Goal: Task Accomplishment & Management: Manage account settings

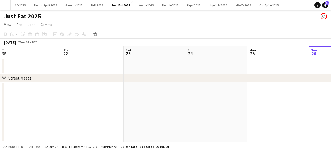
scroll to position [0, 182]
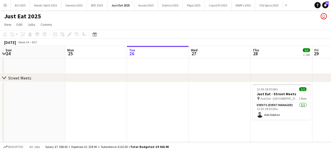
click at [20, 11] on div "Just Eat 2025 user" at bounding box center [165, 15] width 331 height 10
drag, startPoint x: 20, startPoint y: 8, endPoint x: 23, endPoint y: 8, distance: 3.1
click at [20, 8] on button "AO 2025 Close" at bounding box center [20, 5] width 19 height 10
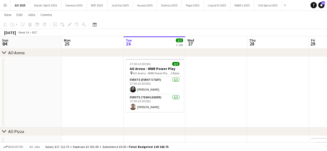
scroll to position [0, 147]
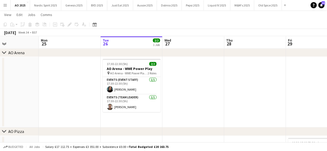
click at [213, 76] on app-calendar-viewport "Fri 22 Sat 23 Sun 24 Mon 25 Tue 26 2/2 1 Job Wed 27 Thu 28 Fri 29 2/5 1 Job Sat…" at bounding box center [163, 99] width 327 height 254
click at [221, 3] on button "Liquid IV 2025 Close" at bounding box center [217, 5] width 27 height 10
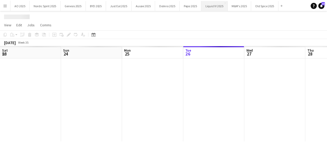
scroll to position [0, 124]
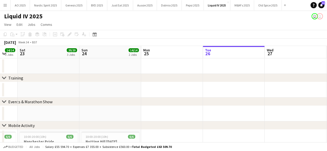
drag, startPoint x: 167, startPoint y: 93, endPoint x: 282, endPoint y: 108, distance: 115.1
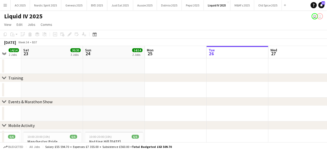
click at [326, 39] on app-toolbar "Copy Paste Paste Ctrl+V Paste with crew Ctrl+Shift+V Paste linked Job Delete Gr…" at bounding box center [163, 34] width 327 height 9
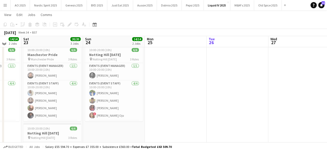
scroll to position [85, 0]
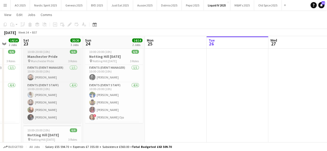
click at [79, 78] on app-calendar-viewport "Wed 20 Thu 21 Fri 22 14/14 2 Jobs Sat 23 20/20 3 Jobs Sun 24 14/14 2 Jobs Mon 2…" at bounding box center [163, 147] width 327 height 422
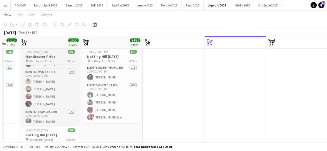
scroll to position [17, 0]
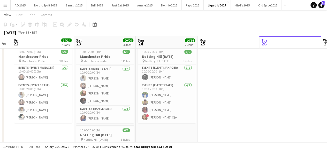
drag, startPoint x: 106, startPoint y: 132, endPoint x: 161, endPoint y: 128, distance: 54.8
click at [161, 128] on app-calendar-viewport "Wed 20 Thu 21 Fri 22 14/14 2 Jobs Sat 23 20/20 3 Jobs Sun 24 14/14 2 Jobs Mon 2…" at bounding box center [163, 147] width 327 height 422
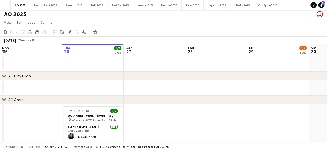
scroll to position [0, 221]
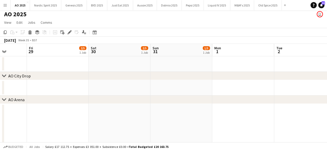
click at [6, 4] on app-icon "Menu" at bounding box center [5, 5] width 4 height 4
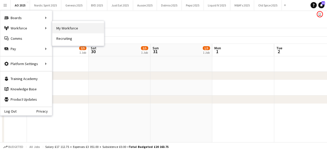
click at [63, 26] on link "My Workforce" at bounding box center [78, 28] width 52 height 10
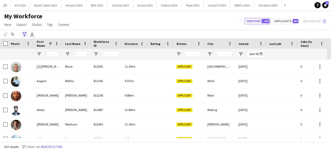
click at [26, 35] on icon "Advanced filters" at bounding box center [25, 34] width 4 height 4
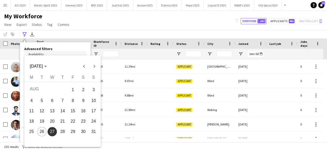
click at [45, 60] on body "Menu Boards Boards Boards All jobs Status Workforce Workforce My Workforce Recr…" at bounding box center [163, 75] width 327 height 151
click at [43, 132] on span "26" at bounding box center [41, 131] width 9 height 9
type input "**********"
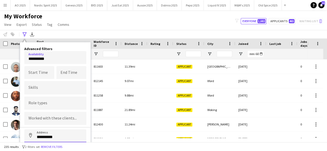
click at [65, 138] on input "**********" at bounding box center [55, 136] width 62 height 13
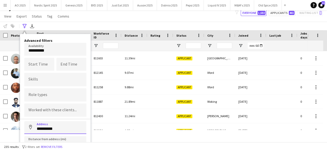
scroll to position [33, 0]
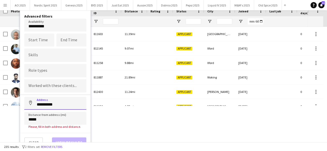
type input "**********"
click at [67, 118] on input "*****" at bounding box center [55, 118] width 62 height 13
type input "****"
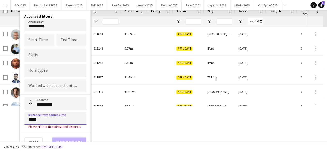
type input "*****"
click at [71, 131] on div "**********" at bounding box center [55, 81] width 70 height 142
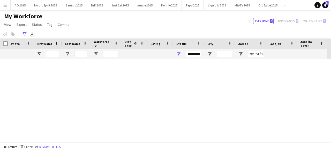
scroll to position [1004, 0]
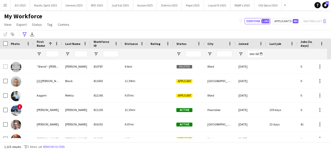
click at [24, 38] on div "**********" at bounding box center [165, 34] width 331 height 9
click at [24, 36] on icon at bounding box center [25, 34] width 4 height 4
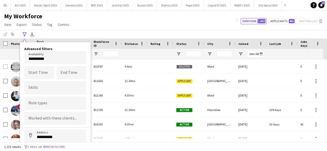
scroll to position [29, 0]
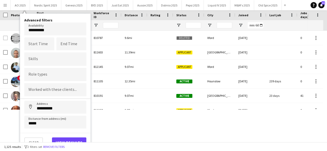
click at [53, 31] on body "Menu Boards Boards Boards All jobs Status Workforce Workforce My Workforce Recr…" at bounding box center [163, 46] width 327 height 151
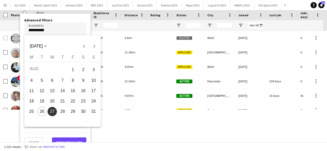
click at [43, 113] on span "26" at bounding box center [41, 111] width 9 height 9
type input "**********"
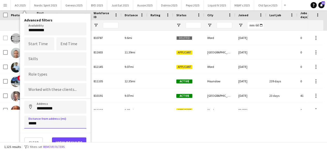
drag, startPoint x: 55, startPoint y: 127, endPoint x: 20, endPoint y: 126, distance: 35.7
click at [20, 126] on div "**********" at bounding box center [55, 82] width 71 height 139
type input "*****"
click at [61, 109] on input "**********" at bounding box center [55, 107] width 62 height 13
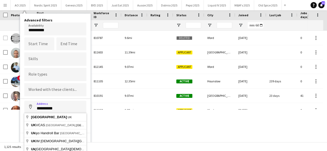
click at [61, 109] on input "**********" at bounding box center [55, 107] width 62 height 13
type input "**********"
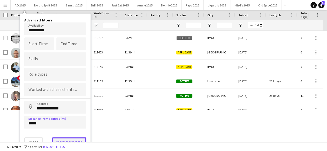
click at [66, 140] on button "View results" at bounding box center [69, 143] width 34 height 10
type input "**********"
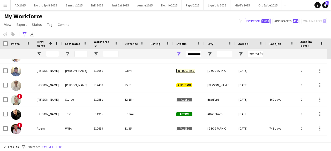
scroll to position [0, 0]
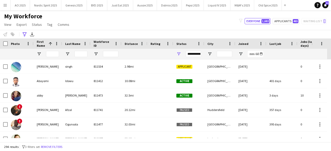
click at [129, 44] on span "Distance" at bounding box center [131, 44] width 13 height 4
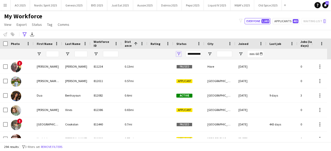
click at [179, 53] on span "Open Filter Menu" at bounding box center [179, 54] width 5 height 5
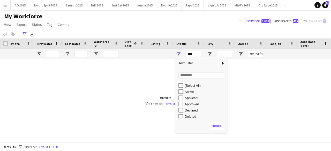
type input "**********"
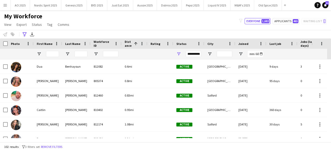
click at [174, 18] on div "My Workforce View Views Default view Compliance Log New view Update view Delete…" at bounding box center [165, 21] width 331 height 18
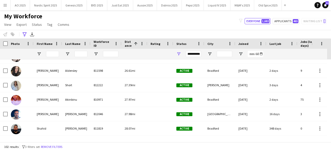
scroll to position [885, 0]
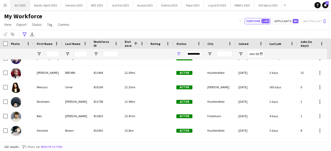
click at [21, 6] on button "AO 2025 Close" at bounding box center [20, 5] width 19 height 10
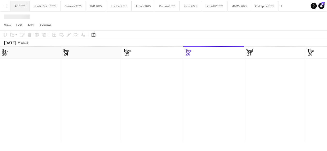
scroll to position [0, 124]
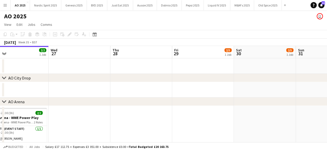
drag, startPoint x: 237, startPoint y: 84, endPoint x: 165, endPoint y: 89, distance: 72.6
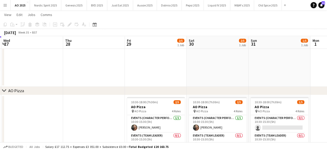
scroll to position [0, 247]
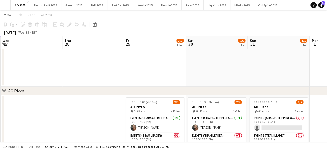
drag, startPoint x: 306, startPoint y: 54, endPoint x: 258, endPoint y: 62, distance: 48.3
click at [258, 62] on app-calendar-viewport "Sat 23 Sun 24 Mon 25 Tue 26 2/2 1 Job Wed 27 Thu 28 Fri 29 2/5 1 Job Sat 30 2/5…" at bounding box center [163, 58] width 327 height 254
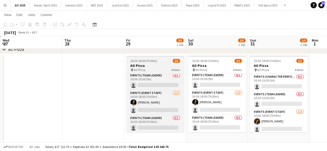
scroll to position [19, 0]
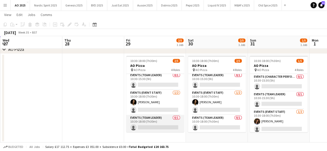
click at [169, 129] on app-card-role "Events (Team Leader) 0/1 10:30-18:00 (7h30m) single-neutral-actions" at bounding box center [155, 124] width 58 height 18
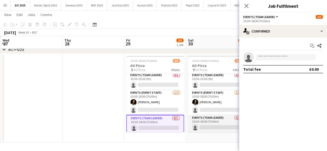
click at [206, 120] on app-card-role "Events (Team Leader) 0/1 10:30-18:00 (7h30m) single-neutral-actions" at bounding box center [217, 124] width 58 height 18
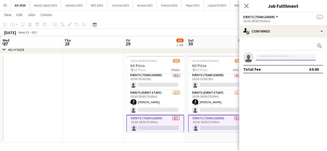
click at [260, 59] on input at bounding box center [286, 57] width 60 height 6
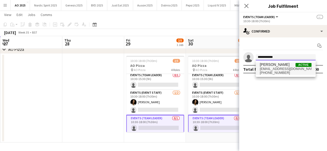
type input "**********"
click at [267, 70] on span "[EMAIL_ADDRESS][DOMAIN_NAME]" at bounding box center [286, 69] width 52 height 4
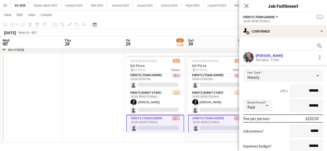
scroll to position [43, 0]
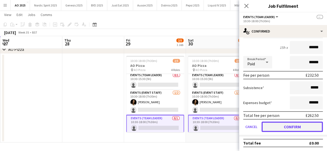
click at [312, 128] on button "Confirm" at bounding box center [292, 127] width 61 height 10
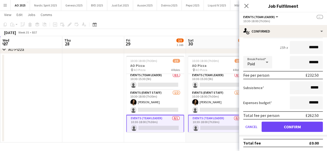
scroll to position [0, 0]
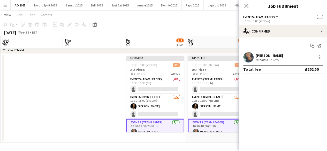
click at [100, 94] on app-date-cell at bounding box center [93, 98] width 62 height 89
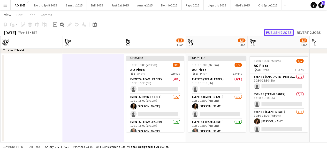
click at [288, 35] on button "Publish 2 jobs" at bounding box center [279, 32] width 30 height 7
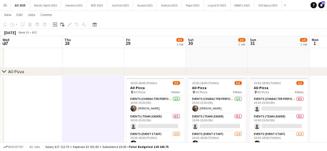
scroll to position [131, 0]
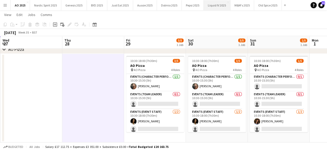
click at [217, 5] on button "Liquid IV 2025 Close" at bounding box center [217, 5] width 27 height 10
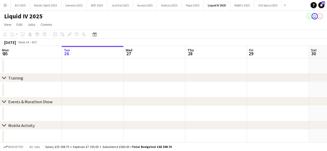
scroll to position [0, 136]
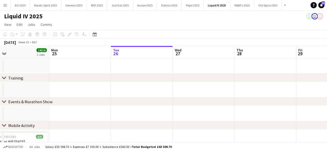
drag, startPoint x: 253, startPoint y: 93, endPoint x: 331, endPoint y: 77, distance: 79.6
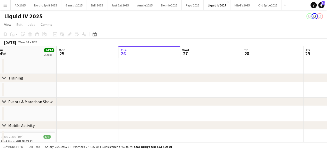
drag, startPoint x: 248, startPoint y: 85, endPoint x: 314, endPoint y: 76, distance: 67.0
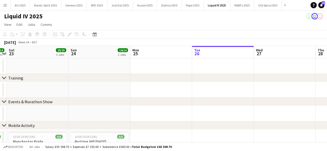
drag, startPoint x: 225, startPoint y: 89, endPoint x: 282, endPoint y: 87, distance: 56.7
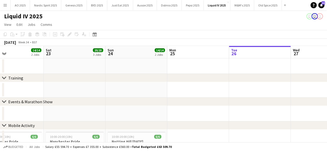
scroll to position [0, 127]
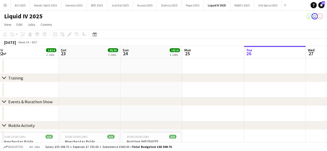
drag, startPoint x: 227, startPoint y: 89, endPoint x: 283, endPoint y: 81, distance: 55.9
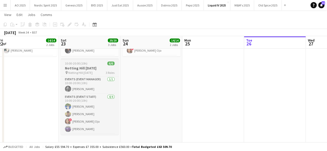
scroll to position [17, 0]
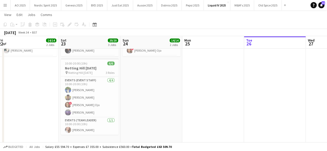
click at [3, 4] on app-icon "Menu" at bounding box center [5, 5] width 4 height 4
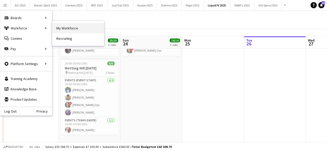
click at [60, 26] on link "My Workforce" at bounding box center [78, 28] width 52 height 10
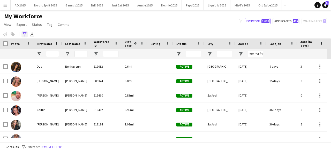
click at [24, 35] on icon at bounding box center [25, 34] width 4 height 4
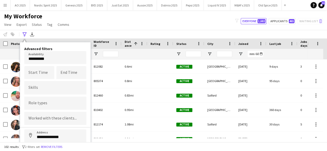
scroll to position [29, 0]
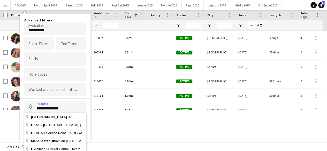
drag, startPoint x: 71, startPoint y: 107, endPoint x: 1, endPoint y: 111, distance: 70.5
click at [1, 111] on main "My Workforce View Views Default view Compliance Log New view Update view Delete…" at bounding box center [163, 49] width 327 height 134
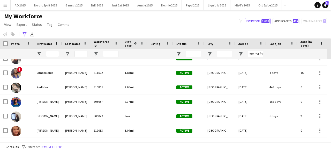
scroll to position [139, 0]
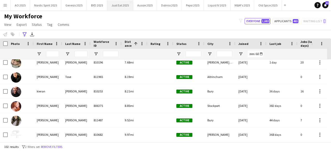
click at [120, 5] on button "Just Eat 2025 Close" at bounding box center [120, 5] width 26 height 10
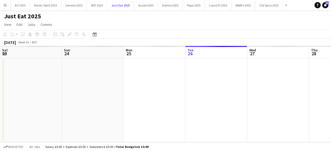
scroll to position [0, 124]
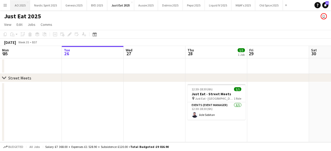
click at [20, 6] on button "AO 2025 Close" at bounding box center [20, 5] width 19 height 10
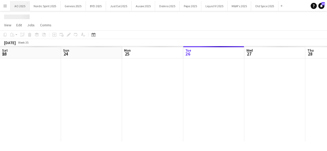
scroll to position [0, 124]
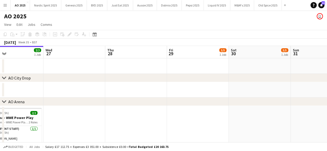
drag, startPoint x: 267, startPoint y: 85, endPoint x: 186, endPoint y: 91, distance: 81.5
drag, startPoint x: 311, startPoint y: 76, endPoint x: 237, endPoint y: 72, distance: 73.6
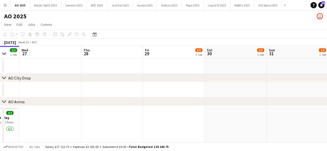
drag, startPoint x: 254, startPoint y: 91, endPoint x: 331, endPoint y: 34, distance: 95.7
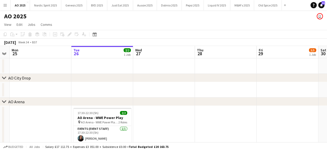
scroll to position [0, 114]
drag, startPoint x: 165, startPoint y: 91, endPoint x: 281, endPoint y: 86, distance: 116.1
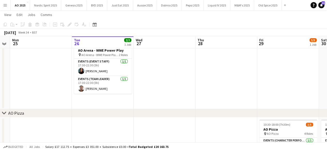
scroll to position [67, 0]
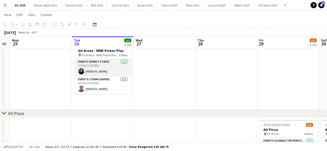
click at [81, 71] on app-user-avatar at bounding box center [81, 71] width 6 height 6
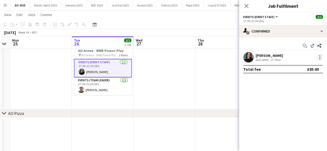
click at [320, 58] on div at bounding box center [320, 57] width 1 height 1
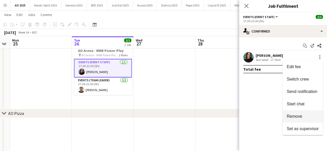
click at [301, 117] on span "Remove" at bounding box center [295, 116] width 16 height 4
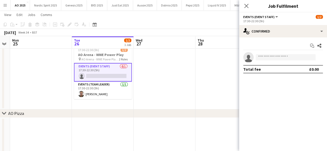
click at [204, 67] on app-date-cell at bounding box center [227, 74] width 62 height 71
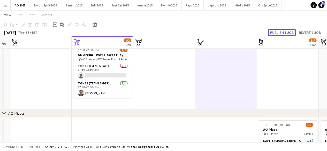
click at [287, 33] on button "Publish 1 job" at bounding box center [282, 32] width 28 height 7
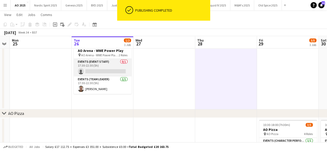
click at [111, 71] on app-card-role "Events (Event Staff) 0/1 17:30-22:30 (5h) single-neutral-actions" at bounding box center [103, 68] width 58 height 18
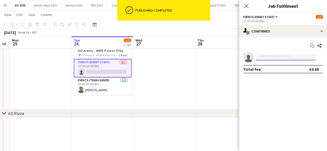
click at [263, 58] on input at bounding box center [286, 57] width 60 height 6
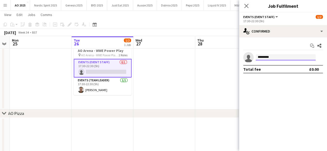
click at [280, 57] on input "*********" at bounding box center [286, 57] width 60 height 6
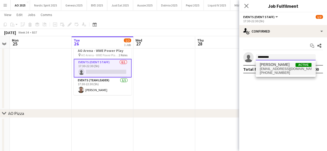
type input "*********"
click at [278, 66] on span "[PERSON_NAME]" at bounding box center [275, 65] width 30 height 4
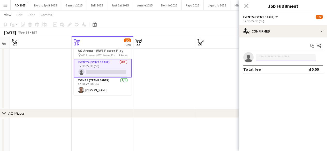
scroll to position [0, 0]
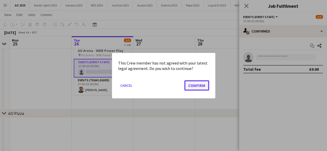
click at [206, 87] on button "Confirm" at bounding box center [197, 85] width 25 height 10
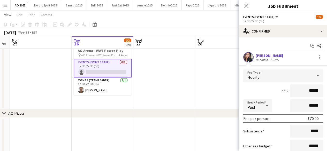
scroll to position [43, 0]
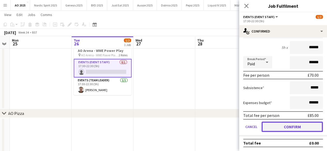
click at [293, 130] on button "Confirm" at bounding box center [292, 127] width 61 height 10
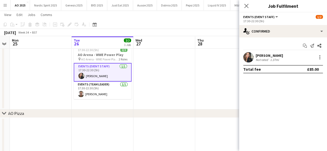
scroll to position [0, 0]
click at [195, 87] on app-date-cell at bounding box center [226, 74] width 62 height 71
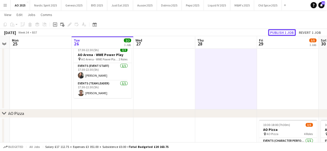
click at [271, 33] on button "Publish 1 job" at bounding box center [282, 32] width 28 height 7
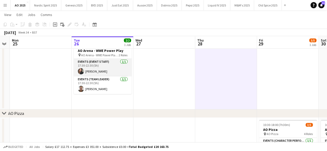
click at [81, 70] on app-user-avatar at bounding box center [81, 71] width 6 height 6
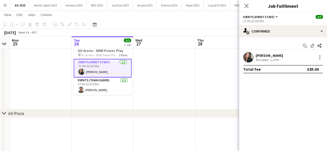
click at [249, 60] on app-user-avatar at bounding box center [249, 57] width 10 height 10
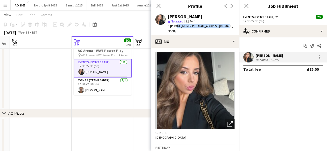
drag, startPoint x: 176, startPoint y: 26, endPoint x: 224, endPoint y: 28, distance: 48.2
click at [224, 28] on div "Emily Gibbins star Not rated 1.37mi t. +447539201278 | egibbins20@gmail.com" at bounding box center [195, 23] width 88 height 23
copy div "7539201278 | egibbins20@gmail.com"
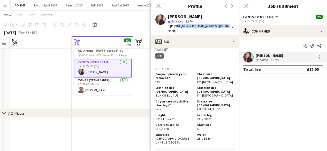
scroll to position [200, 0]
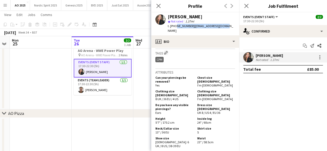
click at [231, 24] on app-profile-header "Emily Gibbins star Not rated 1.37mi t. +447539201278 | egibbins20@gmail.com" at bounding box center [195, 23] width 88 height 23
click at [215, 25] on span "| egibbins20@gmail.com" at bounding box center [200, 28] width 65 height 9
drag, startPoint x: 223, startPoint y: 26, endPoint x: 175, endPoint y: 28, distance: 47.9
click at [175, 28] on div "Emily Gibbins star Not rated 1.37mi t. +447539201278 | egibbins20@gmail.com" at bounding box center [195, 23] width 88 height 23
copy div "7539201278 | egibbins20@gmail.com"
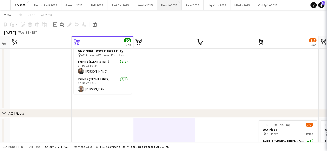
click at [158, 4] on button "Dolmio 2025 Close" at bounding box center [169, 5] width 25 height 10
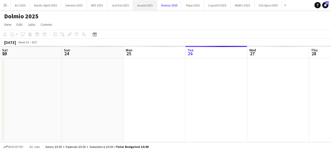
scroll to position [0, 124]
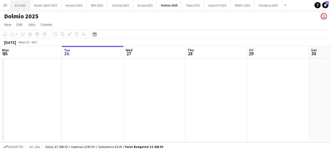
click at [26, 5] on button "AO 2025 Close" at bounding box center [20, 5] width 19 height 10
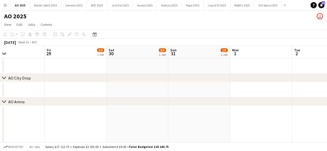
scroll to position [0, 205]
drag, startPoint x: 218, startPoint y: 107, endPoint x: 14, endPoint y: 127, distance: 204.2
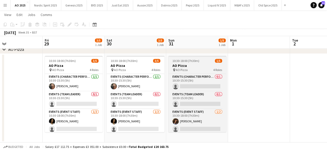
scroll to position [19, 0]
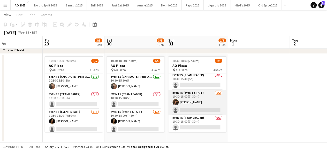
click at [198, 107] on app-card-role "Events (Event Staff) 1/2 10:30-18:00 (7h30m) Dua Benhayoun single-neutral-actio…" at bounding box center [198, 102] width 58 height 25
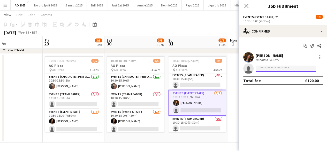
click at [271, 67] on input at bounding box center [286, 69] width 60 height 6
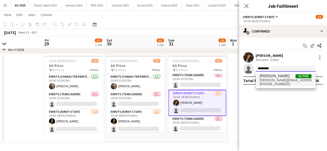
type input "*********"
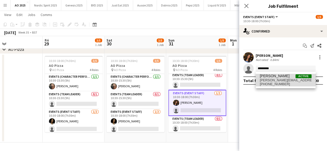
click at [273, 74] on span "[PERSON_NAME]" at bounding box center [275, 76] width 30 height 4
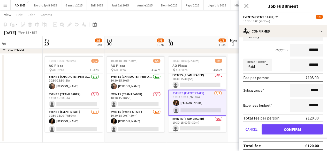
scroll to position [55, 0]
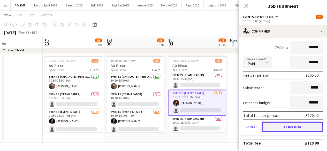
click at [293, 127] on button "Confirm" at bounding box center [292, 127] width 61 height 10
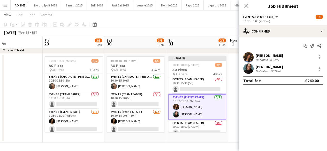
scroll to position [0, 0]
click at [227, 141] on app-date-cell "Updated 10:30-18:00 (7h30m) 2/5 AO Pizza pin AO Pizza 4 Roles Events (Character…" at bounding box center [197, 98] width 62 height 89
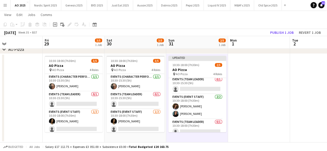
scroll to position [0, 205]
click at [275, 32] on button "Publish 1 job" at bounding box center [282, 32] width 28 height 7
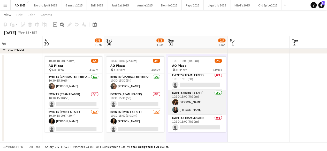
click at [177, 103] on app-user-avatar at bounding box center [175, 102] width 6 height 6
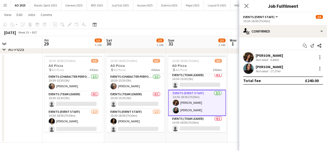
click at [249, 56] on app-user-avatar at bounding box center [249, 57] width 10 height 10
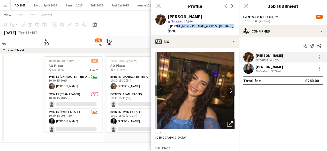
drag, startPoint x: 175, startPoint y: 26, endPoint x: 232, endPoint y: 29, distance: 57.3
click at [232, 29] on div "Dua Benhayoun star Not rated 0.84mi t. +447474414116 | dua.benhayoun@gmail.com" at bounding box center [195, 23] width 88 height 23
copy div "7474414116 | dua.benhayoun@gmail.com"
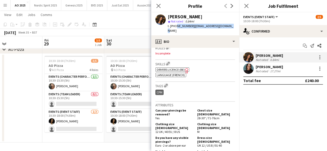
scroll to position [200, 0]
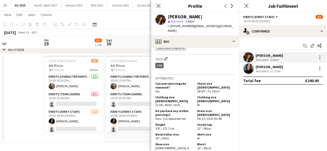
click at [245, 11] on div "Close pop-in" at bounding box center [246, 6] width 14 height 12
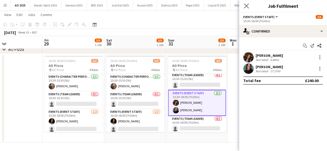
click at [245, 9] on app-icon "Close pop-in" at bounding box center [247, 6] width 8 height 8
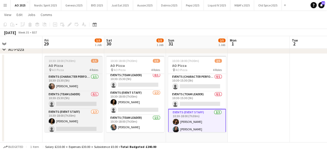
scroll to position [19, 0]
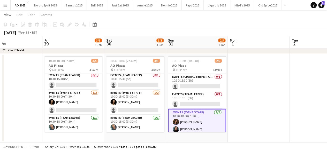
click at [269, 88] on app-date-cell at bounding box center [259, 98] width 62 height 89
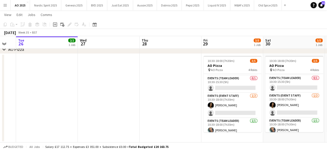
scroll to position [0, 107]
drag, startPoint x: 67, startPoint y: 74, endPoint x: 186, endPoint y: 82, distance: 118.6
click at [186, 82] on app-calendar-viewport "Sun 24 Mon 25 Tue 26 2/2 1 Job Wed 27 Thu 28 Fri 29 3/5 1 Job Sat 30 3/5 1 Job …" at bounding box center [163, 16] width 327 height 254
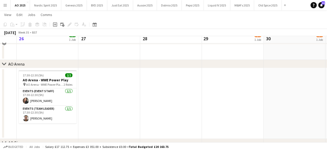
scroll to position [32, 0]
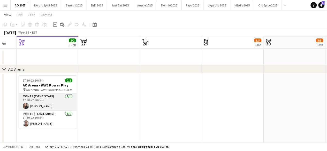
click at [25, 103] on app-user-avatar at bounding box center [26, 106] width 6 height 6
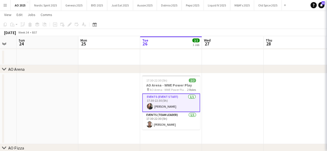
drag, startPoint x: 25, startPoint y: 103, endPoint x: 173, endPoint y: 97, distance: 148.5
click at [173, 97] on app-calendar-viewport "Fri 22 Sat 23 Sun 24 Mon 25 Tue 26 2/2 1 Job Wed 27 Thu 28 Fri 29 3/5 1 Job Sat…" at bounding box center [163, 115] width 327 height 254
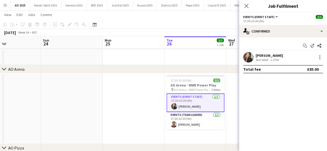
click at [252, 56] on app-user-avatar at bounding box center [249, 57] width 10 height 10
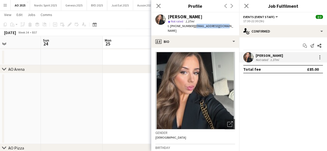
drag, startPoint x: 193, startPoint y: 25, endPoint x: 223, endPoint y: 27, distance: 30.2
click at [223, 27] on span "| egibbins20@gmail.com" at bounding box center [200, 28] width 65 height 9
copy span "egibbins20@gmail.com"
drag, startPoint x: 56, startPoint y: 71, endPoint x: 0, endPoint y: 11, distance: 82.1
click at [56, 72] on div "chevron-right AO Arena" at bounding box center [163, 69] width 327 height 8
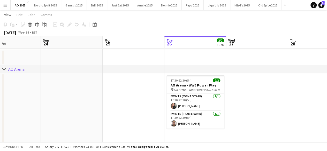
click at [4, 5] on app-icon "Menu" at bounding box center [5, 5] width 4 height 4
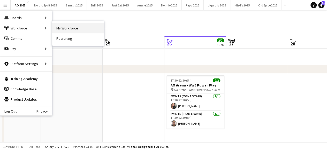
click at [67, 28] on link "My Workforce" at bounding box center [78, 28] width 52 height 10
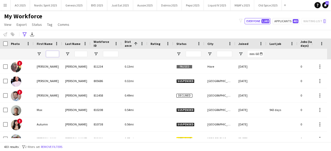
click at [48, 55] on input "First Name Filter Input" at bounding box center [52, 54] width 13 height 6
click at [24, 32] on div "Advanced filters" at bounding box center [24, 34] width 6 height 6
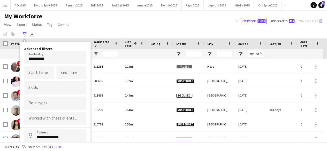
click at [59, 59] on body "Menu Boards Boards Boards All jobs Status Workforce Workforce My Workforce Recr…" at bounding box center [163, 75] width 327 height 151
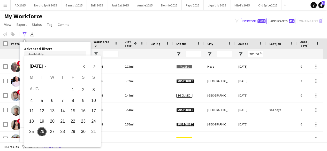
click at [92, 131] on span "31" at bounding box center [93, 131] width 9 height 9
type input "**********"
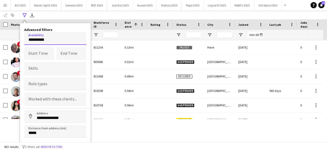
scroll to position [29, 0]
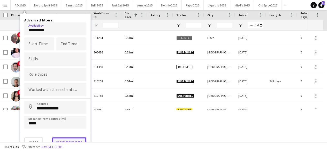
click at [77, 140] on button "View results" at bounding box center [69, 143] width 34 height 10
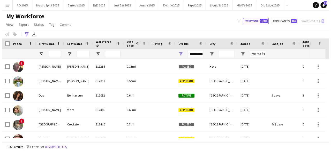
scroll to position [0, 0]
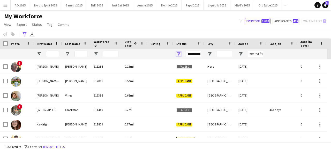
click at [179, 54] on span "Open Filter Menu" at bounding box center [179, 54] width 5 height 5
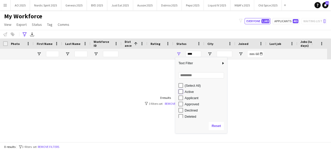
type input "**********"
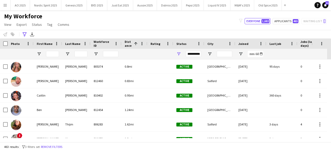
click at [192, 23] on div "My Workforce View Views Default view Compliance Log New view Update view Delete…" at bounding box center [165, 21] width 331 height 18
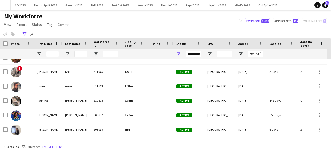
scroll to position [72, 0]
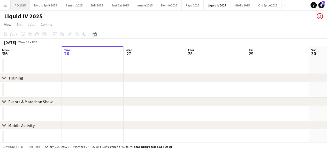
click at [22, 4] on button "AO 2025 Close" at bounding box center [20, 5] width 19 height 10
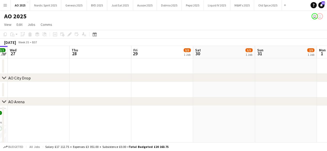
scroll to position [0, 241]
drag, startPoint x: 258, startPoint y: 124, endPoint x: 149, endPoint y: 123, distance: 109.0
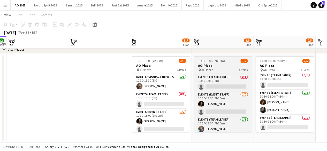
scroll to position [19, 0]
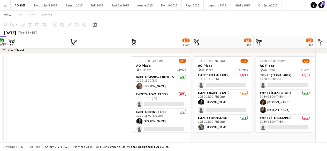
click at [190, 101] on app-date-cell "10:30-18:00 (7h30m) 3/5 AO Pizza pin AO Pizza 4 Roles Events (Character Perform…" at bounding box center [161, 98] width 62 height 89
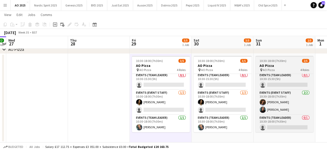
scroll to position [0, 0]
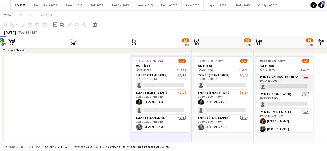
click at [286, 87] on app-card-role "Events (Character Performer) 0/1 10:30-15:30 (5h) single-neutral-actions" at bounding box center [285, 83] width 58 height 18
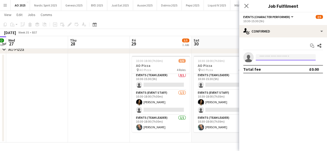
click at [283, 59] on input at bounding box center [286, 57] width 60 height 6
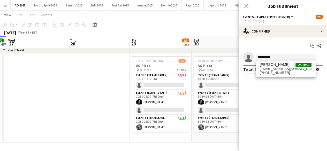
type input "**********"
click at [282, 64] on span "[PERSON_NAME]" at bounding box center [275, 65] width 30 height 4
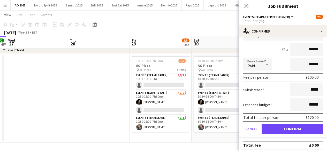
scroll to position [43, 0]
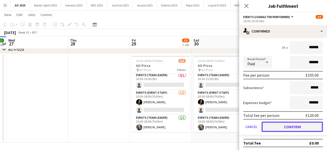
click at [307, 124] on button "Confirm" at bounding box center [292, 127] width 61 height 10
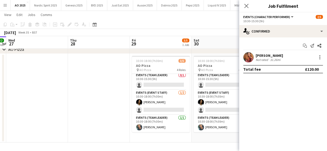
scroll to position [0, 0]
click at [227, 133] on app-date-cell "10:30-18:00 (7h30m) 3/5 AO Pizza pin AO Pizza 4 Roles Events (Character Perform…" at bounding box center [223, 98] width 62 height 89
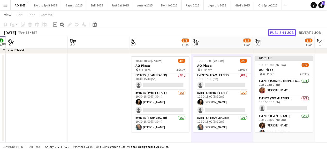
click at [292, 31] on button "Publish 1 job" at bounding box center [282, 32] width 28 height 7
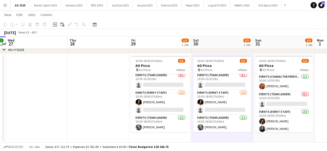
click at [97, 102] on app-date-cell at bounding box center [99, 98] width 62 height 89
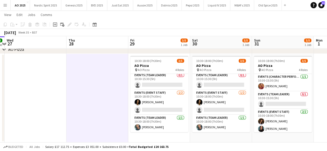
click at [187, 110] on app-calendar-viewport "Sat 23 Sun 24 Mon 25 Tue 26 2/2 1 Job Wed 27 Thu 28 Fri 29 3/5 1 Job Sat 30 3/5…" at bounding box center [163, 16] width 327 height 254
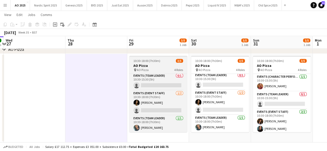
scroll to position [19, 0]
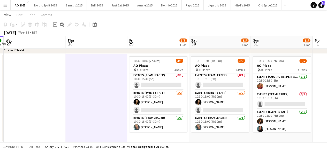
click at [188, 112] on app-date-cell "10:30-18:00 (7h30m) 3/5 AO Pizza pin AO Pizza 4 Roles Events (Character Perform…" at bounding box center [158, 98] width 62 height 89
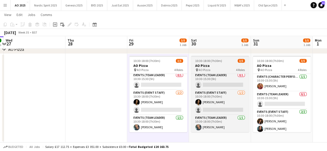
scroll to position [0, 0]
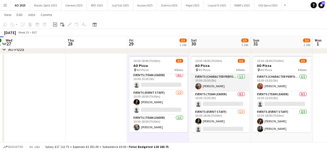
click at [200, 84] on app-card-role "Events (Character Performer) [DATE] 10:30-15:30 (5h) [PERSON_NAME]" at bounding box center [220, 83] width 58 height 18
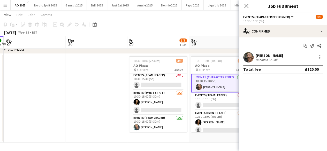
click at [243, 54] on div "[PERSON_NAME] Not rated 2.2mi" at bounding box center [283, 57] width 88 height 10
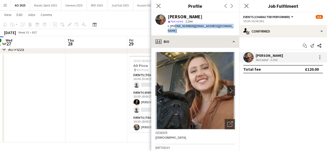
drag, startPoint x: 174, startPoint y: 25, endPoint x: 211, endPoint y: 32, distance: 37.3
click at [211, 32] on app-crew-profile "Close pop-in Profile Previous Next [PERSON_NAME] star Not rated 2.2mi t. [PHONE…" at bounding box center [195, 75] width 88 height 151
copy app-crew-profile "47805681571 | [EMAIL_ADDRESS][DOMAIN_NAME] profile"
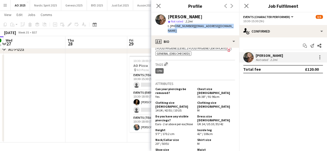
scroll to position [199, 0]
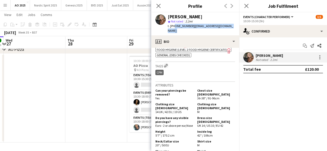
click at [100, 106] on app-date-cell at bounding box center [96, 98] width 62 height 89
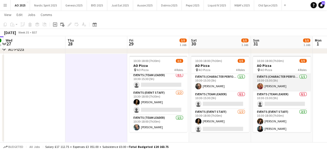
click at [259, 84] on app-user-avatar at bounding box center [260, 86] width 6 height 6
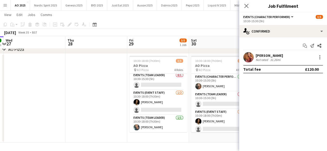
click at [250, 61] on app-user-avatar at bounding box center [249, 57] width 10 height 10
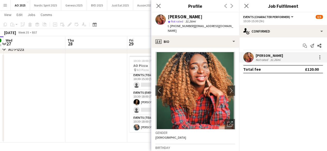
click at [176, 26] on span "t. [PHONE_NUMBER]" at bounding box center [181, 26] width 27 height 4
drag, startPoint x: 174, startPoint y: 26, endPoint x: 228, endPoint y: 24, distance: 53.4
click at [228, 24] on div "t. [PHONE_NUMBER] | [EMAIL_ADDRESS][DOMAIN_NAME]" at bounding box center [201, 28] width 67 height 9
copy div "07715343554 | [EMAIL_ADDRESS][DOMAIN_NAME]"
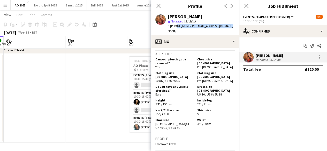
scroll to position [222, 0]
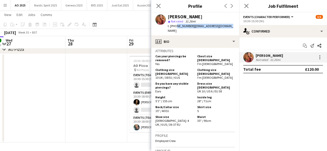
click at [93, 94] on app-date-cell at bounding box center [96, 98] width 62 height 89
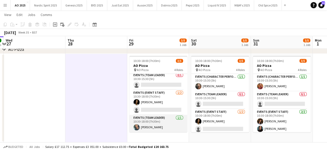
click at [137, 127] on app-user-avatar at bounding box center [137, 128] width 6 height 6
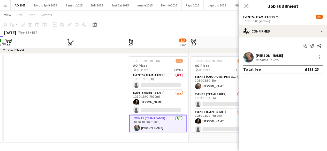
click at [248, 57] on app-user-avatar at bounding box center [249, 57] width 10 height 10
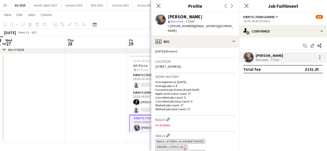
scroll to position [0, 0]
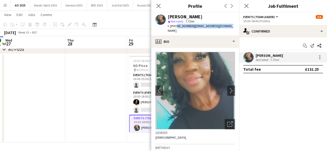
drag, startPoint x: 174, startPoint y: 26, endPoint x: 230, endPoint y: 28, distance: 56.2
click at [230, 28] on div "[PERSON_NAME] star Not rated 7.72mi t. [PHONE_NUMBER] | [EMAIL_ADDRESS][DOMAIN_…" at bounding box center [195, 23] width 88 height 23
copy div "7851118069 | [EMAIL_ADDRESS][DOMAIN_NAME]"
click at [80, 115] on app-date-cell at bounding box center [96, 98] width 62 height 89
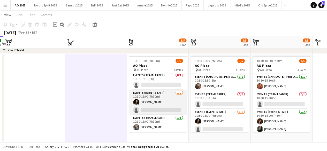
click at [139, 102] on app-user-avatar at bounding box center [136, 102] width 6 height 6
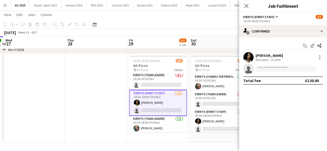
click at [247, 59] on app-user-avatar at bounding box center [249, 57] width 10 height 10
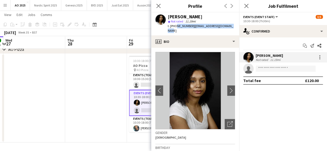
drag, startPoint x: 176, startPoint y: 26, endPoint x: 230, endPoint y: 28, distance: 54.9
click at [230, 28] on div "[PERSON_NAME] star Not rated 11.19mi t. [PHONE_NUMBER] | [EMAIL_ADDRESS][DOMAIN…" at bounding box center [195, 23] width 88 height 23
copy div "7572770118 | [EMAIL_ADDRESS][DOMAIN_NAME]"
click at [60, 81] on app-date-cell at bounding box center [34, 98] width 62 height 89
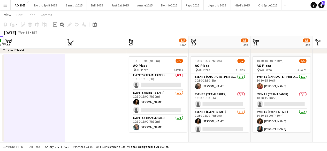
click at [117, 98] on app-date-cell at bounding box center [96, 98] width 62 height 89
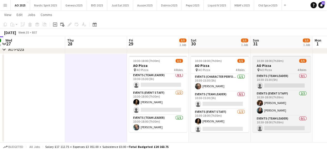
scroll to position [19, 0]
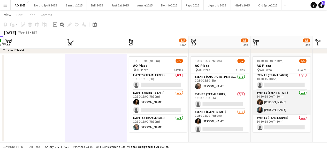
click at [259, 109] on app-user-avatar at bounding box center [260, 110] width 6 height 6
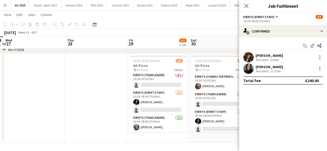
click at [248, 69] on app-user-avatar at bounding box center [249, 69] width 10 height 10
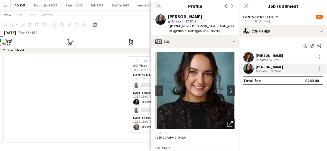
click at [113, 77] on app-date-cell at bounding box center [96, 98] width 62 height 89
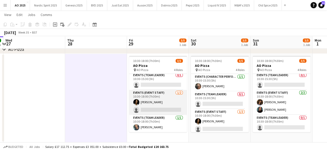
click at [182, 104] on app-card-role "Events (Event Staff) [DATE] 10:30-18:00 (7h30m) [PERSON_NAME] single-neutral-ac…" at bounding box center [158, 102] width 58 height 25
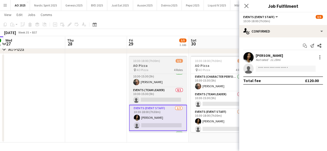
scroll to position [0, 0]
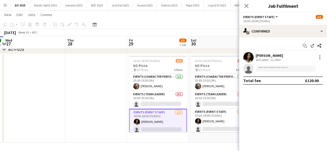
click at [120, 87] on app-date-cell at bounding box center [96, 98] width 62 height 89
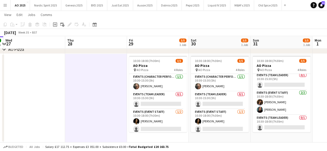
scroll to position [0, 245]
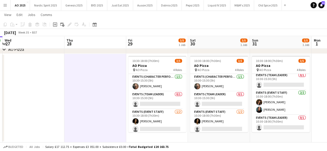
drag, startPoint x: 187, startPoint y: 89, endPoint x: 186, endPoint y: 92, distance: 3.8
click at [186, 92] on app-date-cell "10:30-18:00 (7h30m) 3/5 AO Pizza pin AO Pizza 4 Roles Events (Character Perform…" at bounding box center [157, 98] width 62 height 89
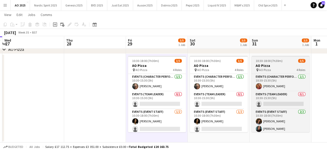
scroll to position [19, 0]
